Goal: Task Accomplishment & Management: Use online tool/utility

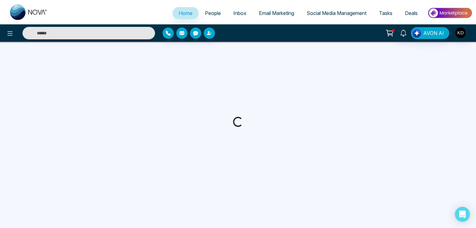
select select "*"
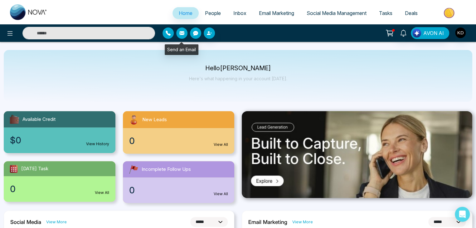
click at [185, 31] on button "button" at bounding box center [181, 32] width 11 height 11
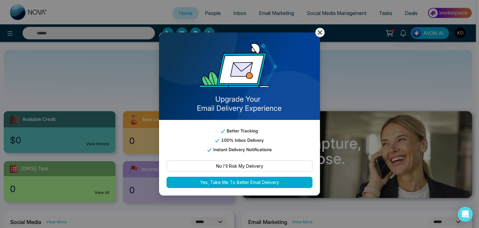
click at [271, 166] on button "No I'll Risk My Delivery" at bounding box center [239, 165] width 146 height 11
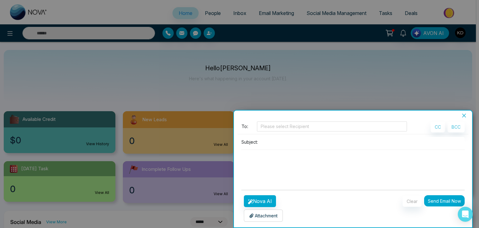
click at [464, 115] on icon "close" at bounding box center [464, 115] width 4 height 4
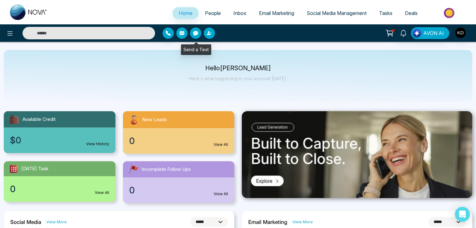
click at [182, 31] on icon "button" at bounding box center [181, 33] width 5 height 4
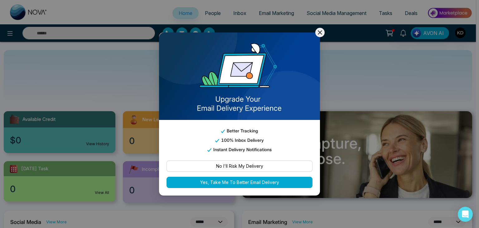
click at [275, 181] on button "Yes, Take Me To Better Email Delivery" at bounding box center [239, 181] width 146 height 11
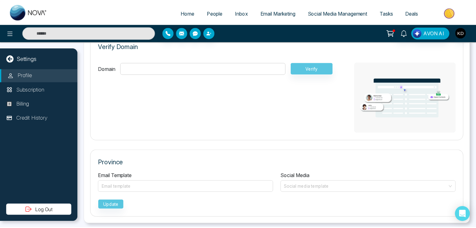
scroll to position [322, 0]
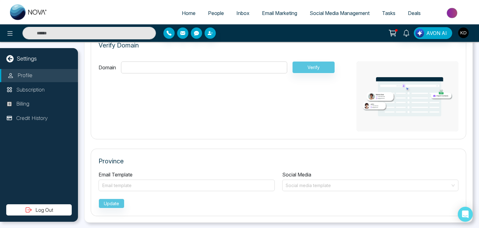
click at [285, 12] on span "Email Marketing" at bounding box center [279, 13] width 35 height 6
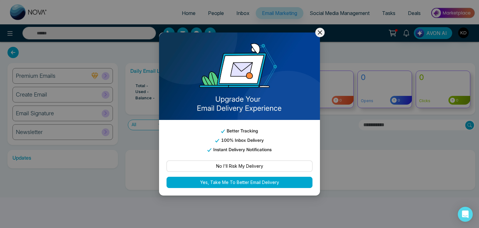
click at [319, 35] on icon at bounding box center [319, 32] width 7 height 7
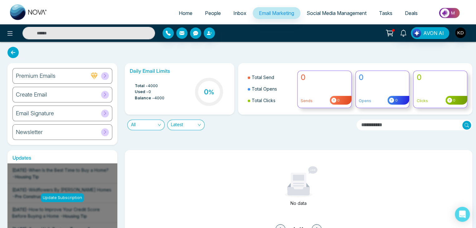
click at [65, 77] on div "Premium Emails" at bounding box center [62, 76] width 100 height 16
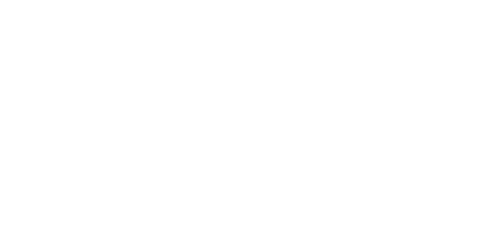
select select "*"
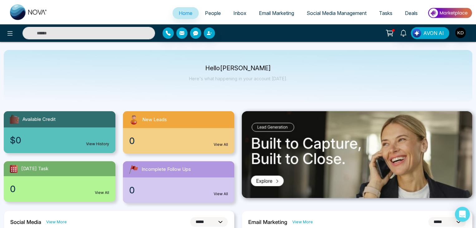
click at [289, 14] on span "Email Marketing" at bounding box center [276, 13] width 35 height 6
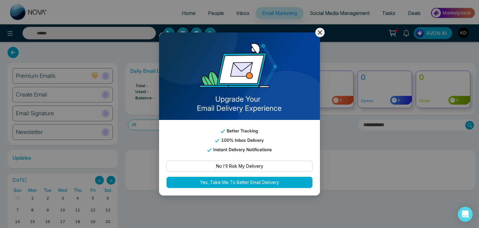
click at [123, 68] on div "Better Tracking 100% Inbox Delivery Instant Delivery Notifications No I'll Risk…" at bounding box center [239, 114] width 479 height 228
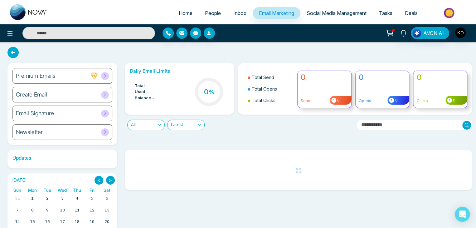
click at [105, 94] on icon at bounding box center [105, 94] width 5 height 5
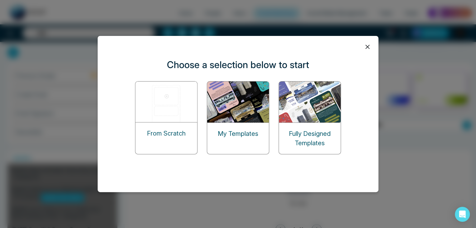
click at [318, 117] on img at bounding box center [310, 101] width 62 height 41
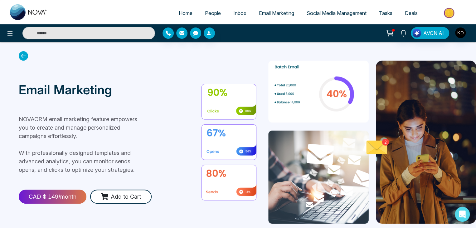
click at [276, 13] on span "Email Marketing" at bounding box center [276, 13] width 35 height 6
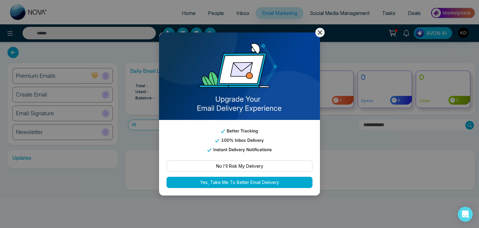
click at [318, 34] on icon at bounding box center [320, 32] width 4 height 4
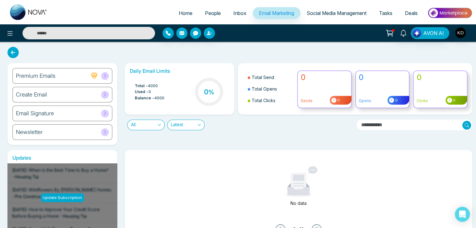
click at [342, 13] on span "Social Media Management" at bounding box center [336, 13] width 60 height 6
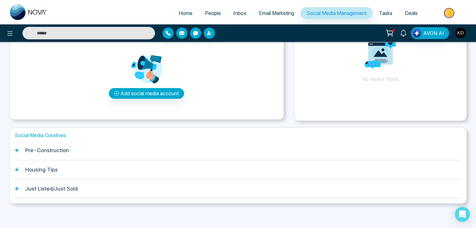
scroll to position [59, 0]
click at [383, 16] on span "Tasks" at bounding box center [385, 13] width 13 height 6
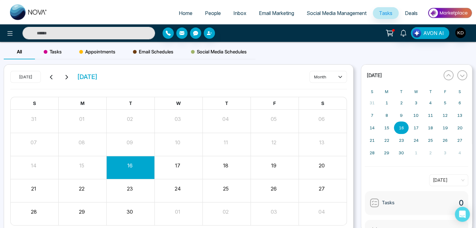
click at [408, 12] on span "Deals" at bounding box center [411, 13] width 13 height 6
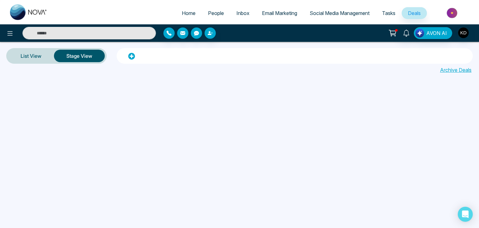
click at [217, 13] on span "People" at bounding box center [216, 13] width 16 height 6
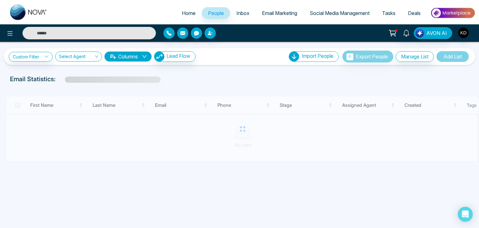
click at [236, 12] on span "Inbox" at bounding box center [242, 13] width 13 height 6
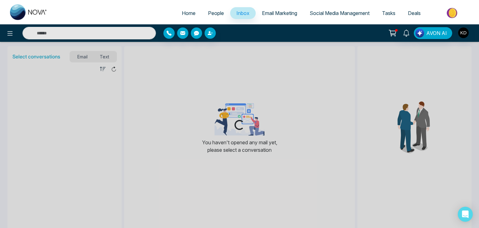
click at [269, 12] on span "Email Marketing" at bounding box center [279, 13] width 35 height 6
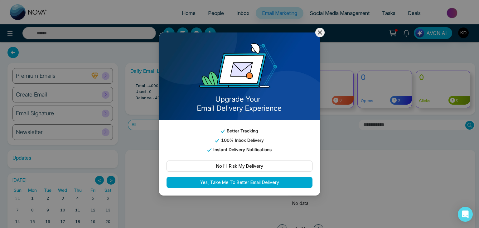
click at [258, 181] on button "Yes, Take Me To Better Email Delivery" at bounding box center [239, 181] width 146 height 11
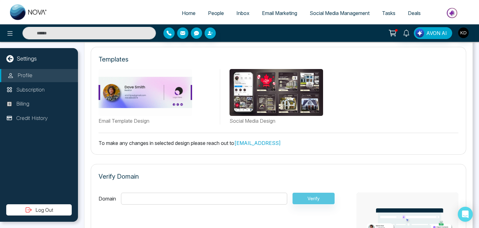
scroll to position [322, 0]
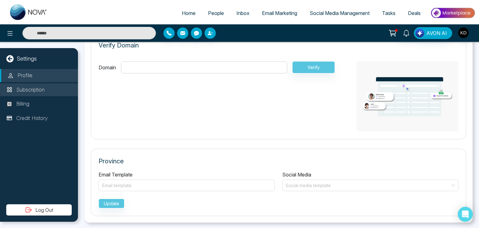
click at [46, 90] on li "Subscription" at bounding box center [39, 89] width 78 height 13
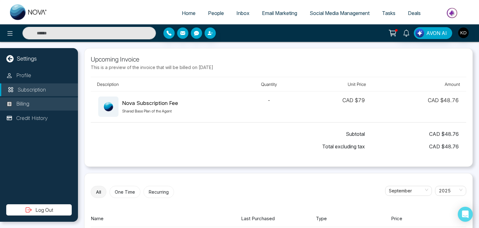
click at [64, 105] on li "Billing" at bounding box center [39, 103] width 78 height 13
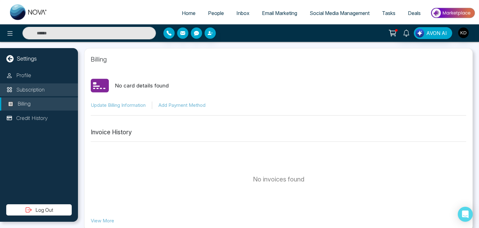
click at [67, 94] on li "Subscription" at bounding box center [39, 89] width 78 height 13
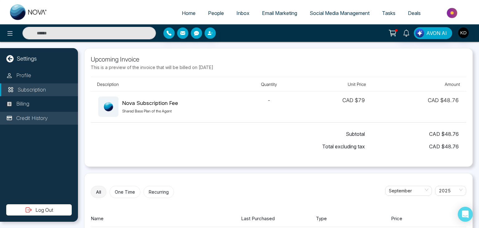
click at [57, 112] on li "Credit History" at bounding box center [39, 118] width 78 height 13
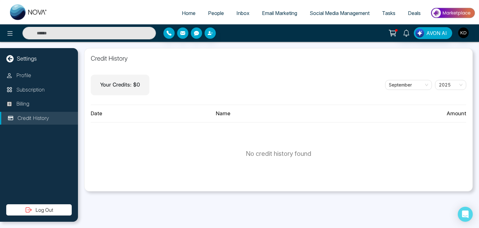
click at [247, 14] on link "Inbox" at bounding box center [243, 13] width 26 height 12
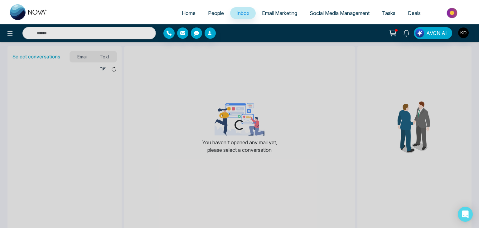
click at [285, 10] on link "Email Marketing" at bounding box center [280, 13] width 48 height 12
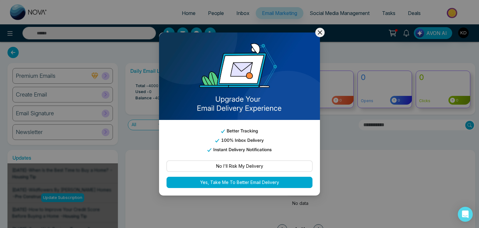
click at [254, 171] on button "No I'll Risk My Delivery" at bounding box center [239, 165] width 146 height 11
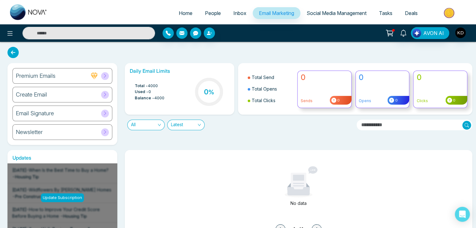
click at [62, 91] on div "Create Email" at bounding box center [62, 95] width 100 height 16
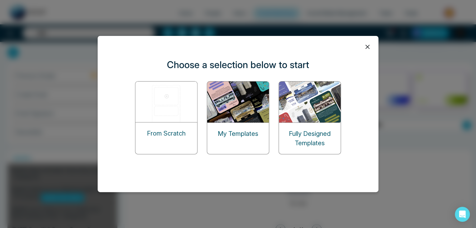
click at [236, 127] on div "My Templates" at bounding box center [238, 133] width 62 height 22
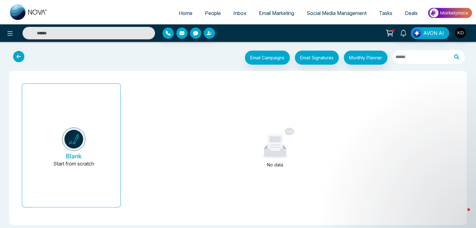
click at [20, 55] on icon at bounding box center [18, 56] width 11 height 11
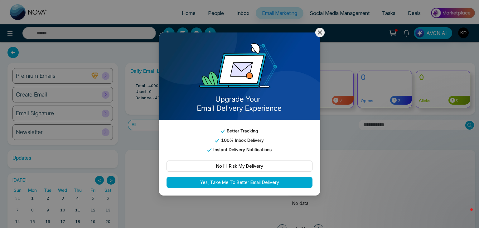
click at [319, 31] on icon at bounding box center [320, 32] width 4 height 4
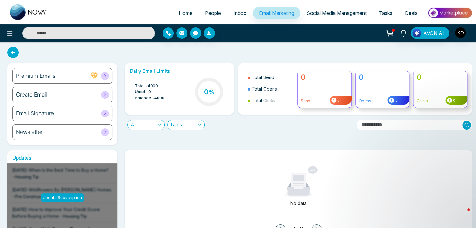
click at [71, 90] on div "Create Email" at bounding box center [62, 95] width 100 height 16
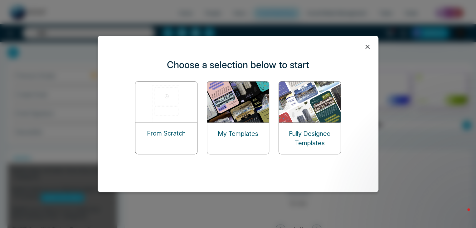
click at [329, 129] on p "Fully Designed Templates" at bounding box center [310, 138] width 62 height 19
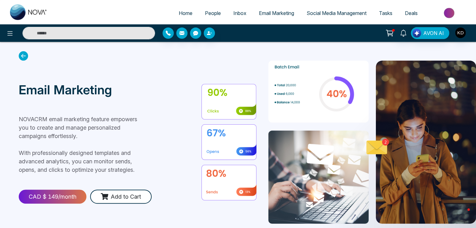
click at [274, 17] on link "Email Marketing" at bounding box center [276, 13] width 48 height 12
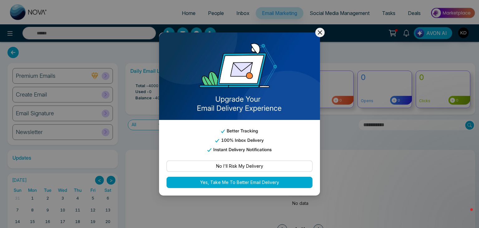
drag, startPoint x: 156, startPoint y: 139, endPoint x: 118, endPoint y: 126, distance: 39.4
click at [156, 139] on div "Better Tracking 100% Inbox Delivery Instant Delivery Notifications No I'll Risk…" at bounding box center [239, 114] width 479 height 228
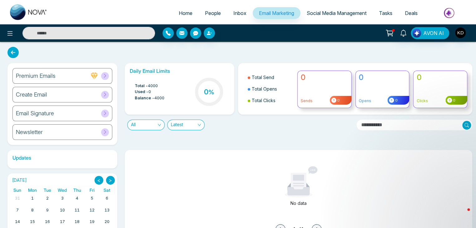
click at [75, 92] on div "Create Email" at bounding box center [62, 95] width 100 height 16
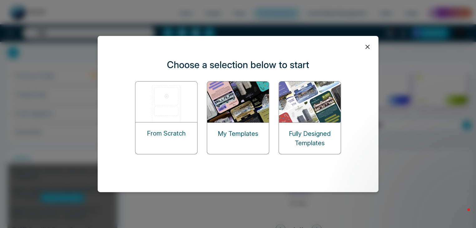
click at [238, 132] on p "My Templates" at bounding box center [238, 133] width 41 height 9
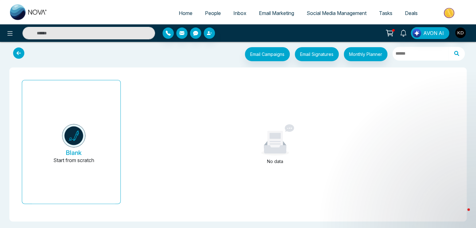
scroll to position [4, 0]
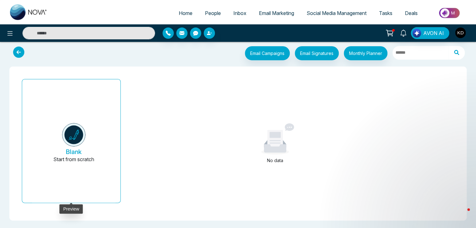
click at [97, 124] on button "Blank Start from scratch" at bounding box center [73, 143] width 83 height 118
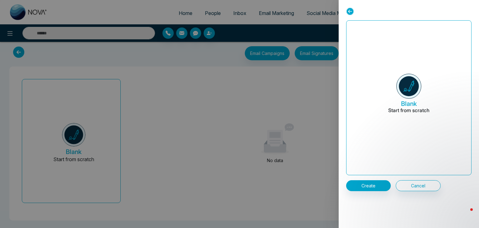
click at [429, 104] on h6 "Blank Start from scratch" at bounding box center [408, 98] width 125 height 154
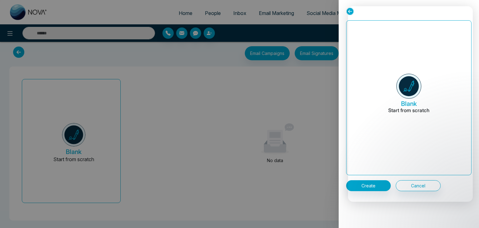
click at [324, 107] on div at bounding box center [239, 114] width 479 height 228
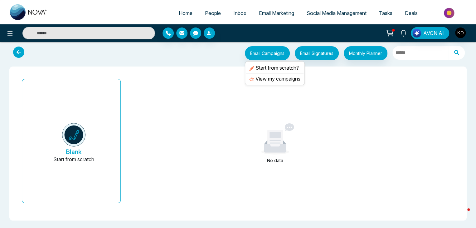
click at [288, 47] on li "Email Campaigns Start from scratch? View my campaigns" at bounding box center [265, 53] width 50 height 14
click at [278, 68] on li "Start from scratch?" at bounding box center [274, 67] width 57 height 11
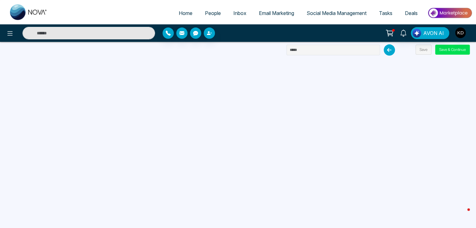
click at [271, 13] on span "Email Marketing" at bounding box center [276, 13] width 35 height 6
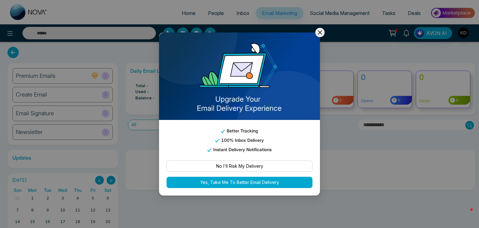
click at [319, 34] on icon at bounding box center [319, 32] width 7 height 7
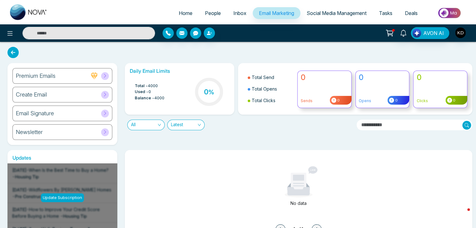
click at [393, 32] on icon at bounding box center [389, 33] width 9 height 9
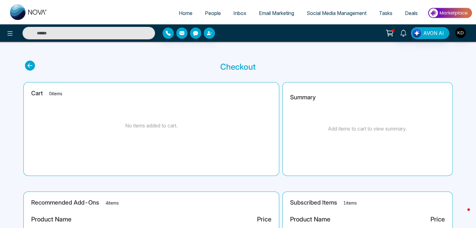
click at [416, 13] on span "Deals" at bounding box center [411, 13] width 13 height 6
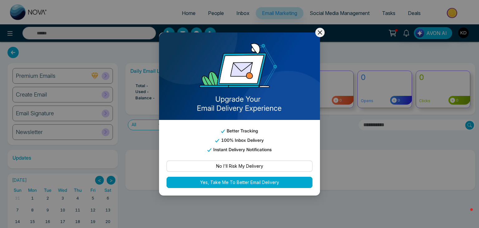
click at [323, 36] on icon at bounding box center [319, 32] width 7 height 7
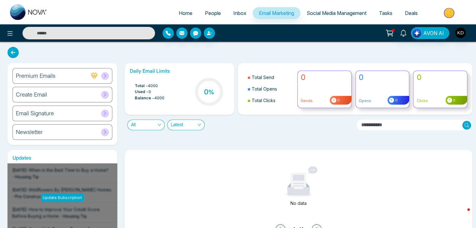
scroll to position [31, 0]
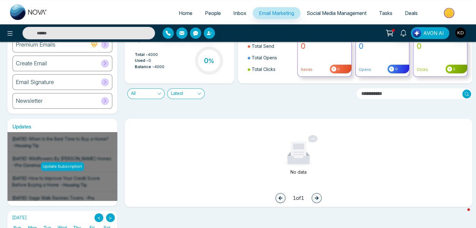
click at [426, 34] on span "AVON AI" at bounding box center [433, 32] width 21 height 7
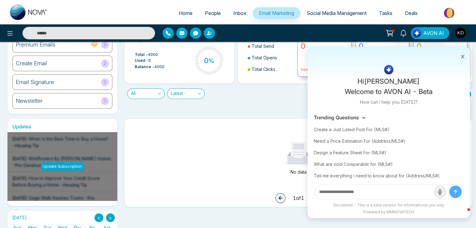
click at [379, 194] on input "text" at bounding box center [373, 191] width 119 height 14
type input "**********"
click at [449, 185] on button "submit" at bounding box center [455, 191] width 12 height 12
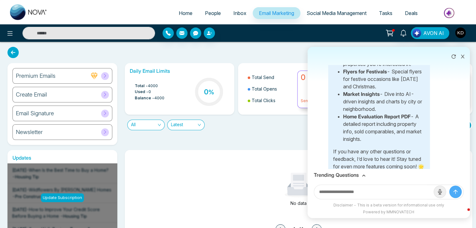
scroll to position [218, 0]
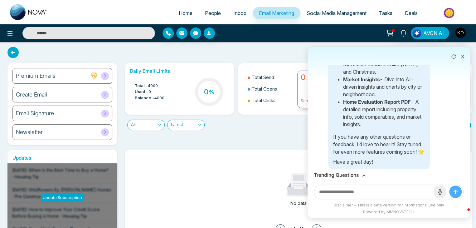
click at [388, 188] on input "text" at bounding box center [373, 191] width 119 height 14
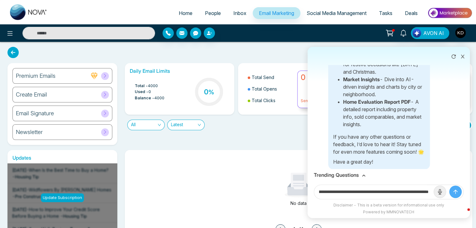
type input "**********"
click at [449, 185] on button "submit" at bounding box center [455, 191] width 12 height 12
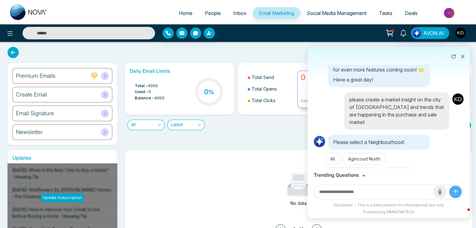
scroll to position [336, 0]
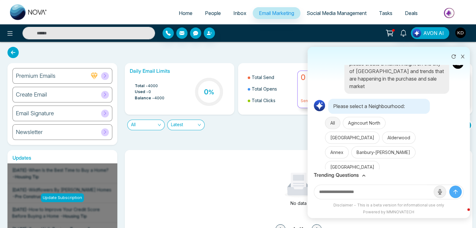
click at [333, 129] on button "All" at bounding box center [332, 123] width 15 height 12
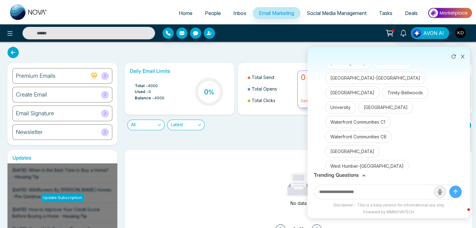
scroll to position [1744, 0]
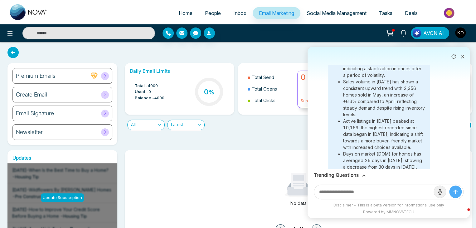
scroll to position [2251, 0]
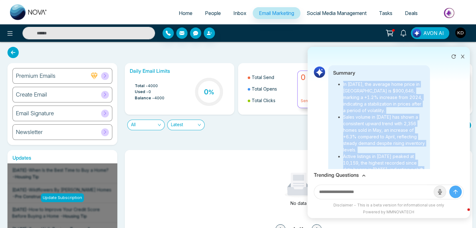
drag, startPoint x: 342, startPoint y: 112, endPoint x: 402, endPoint y: 154, distance: 72.6
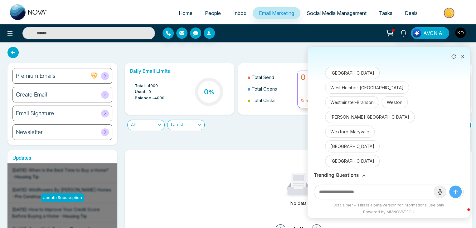
scroll to position [1783, 0]
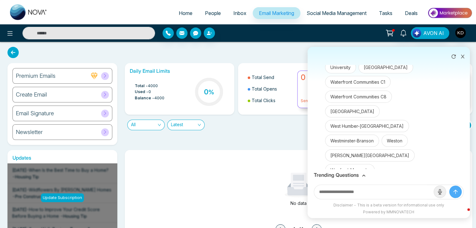
copy div "In 2025, the average home price in Toronto is $900,646, marking a +1.2% increas…"
click at [51, 94] on div "Create Email" at bounding box center [62, 95] width 100 height 16
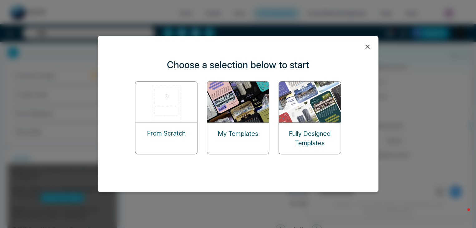
click at [151, 104] on img at bounding box center [166, 101] width 62 height 41
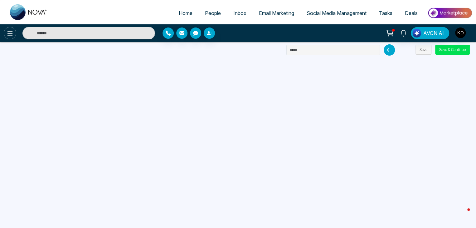
click at [13, 34] on icon at bounding box center [9, 33] width 7 height 7
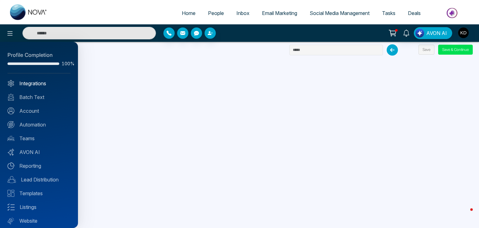
click at [36, 85] on link "Integrations" at bounding box center [38, 82] width 63 height 7
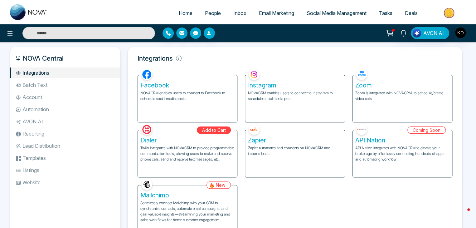
click at [185, 10] on link "Home" at bounding box center [185, 13] width 26 height 12
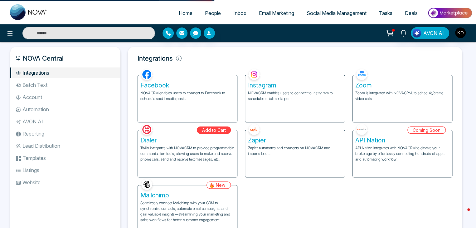
select select "*"
